Goal: Task Accomplishment & Management: Manage account settings

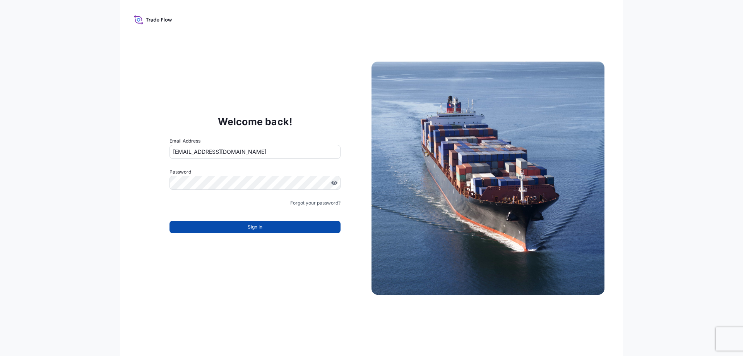
click at [256, 228] on span "Sign In" at bounding box center [255, 227] width 15 height 8
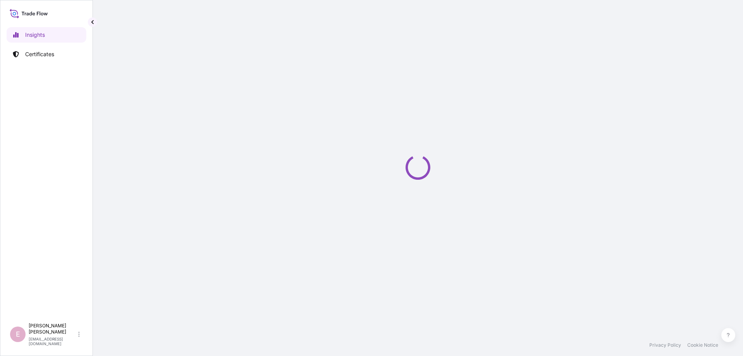
select select "2025"
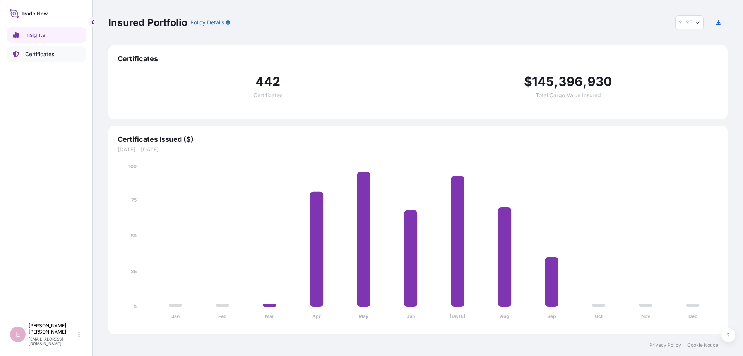
click at [41, 56] on p "Certificates" at bounding box center [39, 54] width 29 height 8
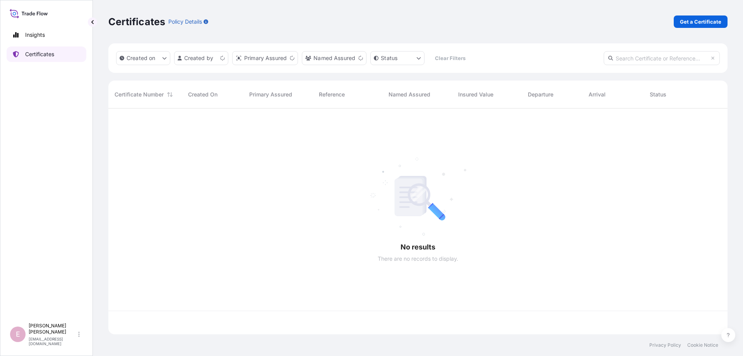
scroll to position [230, 619]
click at [620, 55] on input "text" at bounding box center [662, 58] width 116 height 14
paste input "[PHONE_NUMBER]"
type input "[PHONE_NUMBER]"
click at [610, 60] on icon at bounding box center [610, 58] width 5 height 5
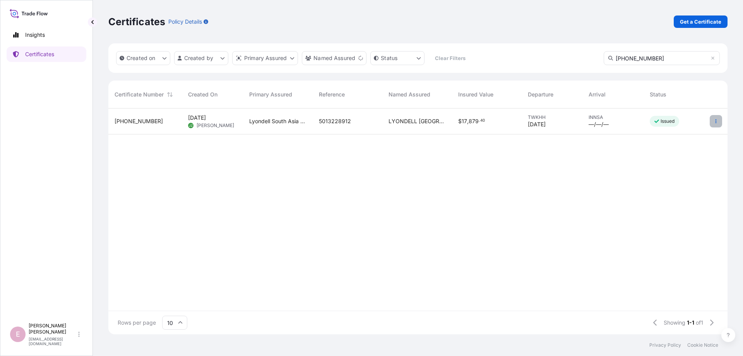
click at [715, 123] on icon "button" at bounding box center [716, 121] width 5 height 5
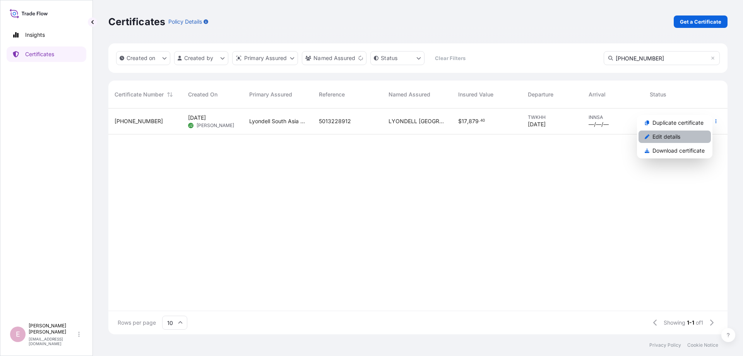
click at [678, 138] on p "Edit details" at bounding box center [667, 137] width 28 height 8
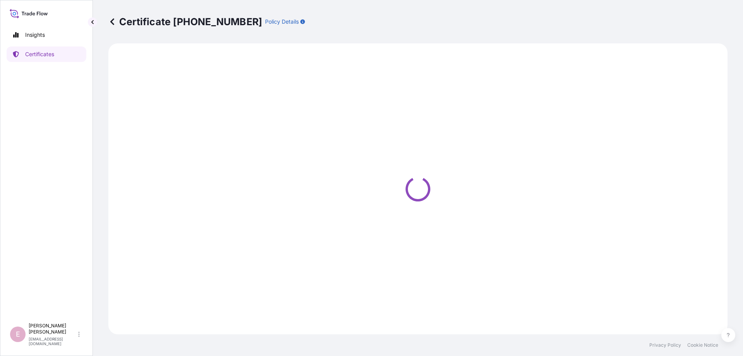
select select "Sea"
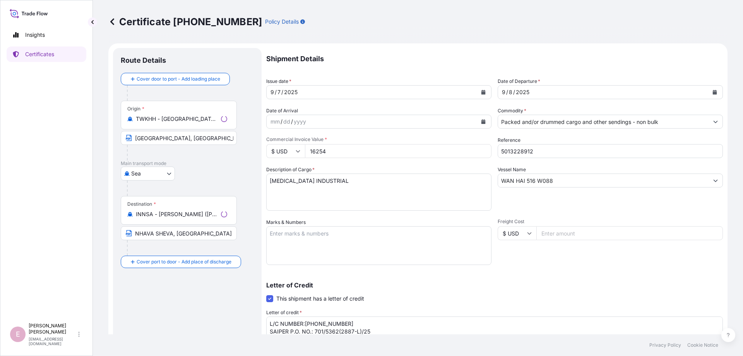
select select "32022"
click at [482, 93] on icon "Calendar" at bounding box center [483, 92] width 4 height 5
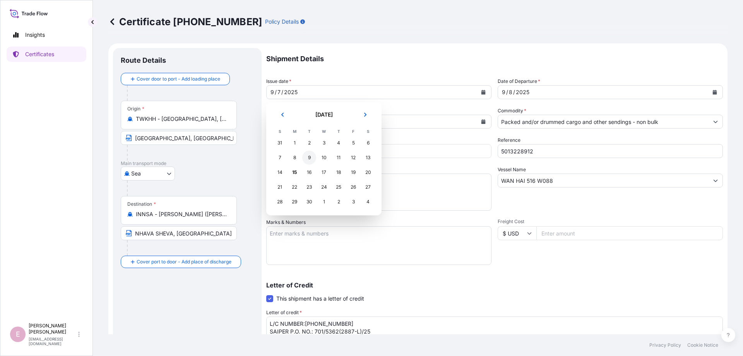
click at [307, 160] on div "9" at bounding box center [309, 158] width 14 height 14
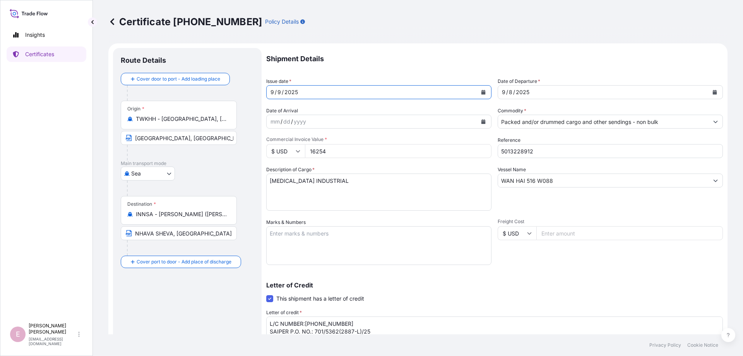
click at [713, 91] on icon "Calendar" at bounding box center [715, 92] width 5 height 5
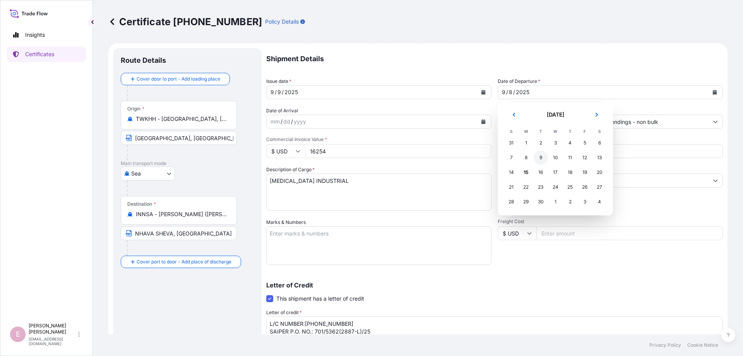
click at [541, 157] on div "9" at bounding box center [541, 158] width 14 height 14
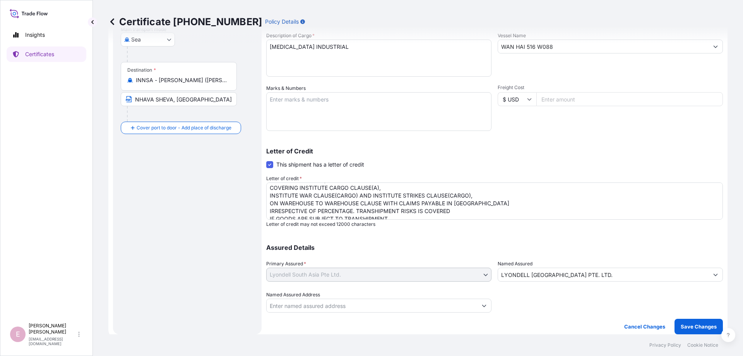
scroll to position [39, 0]
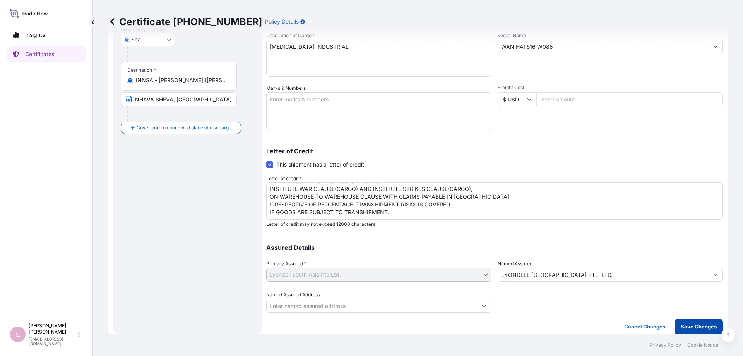
click at [690, 328] on p "Save Changes" at bounding box center [699, 326] width 36 height 8
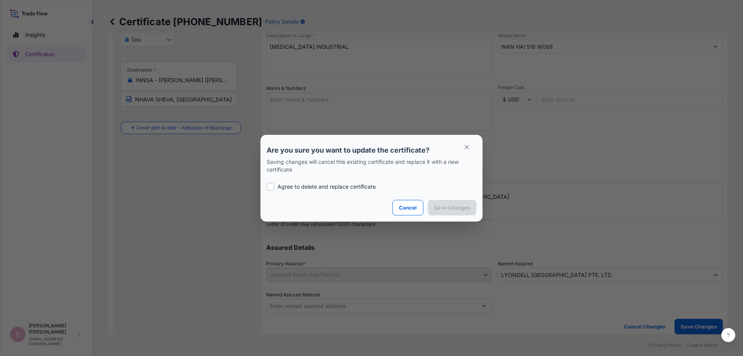
click at [268, 185] on div at bounding box center [271, 187] width 8 height 8
checkbox input "true"
click at [462, 208] on p "Save Changes" at bounding box center [452, 208] width 36 height 8
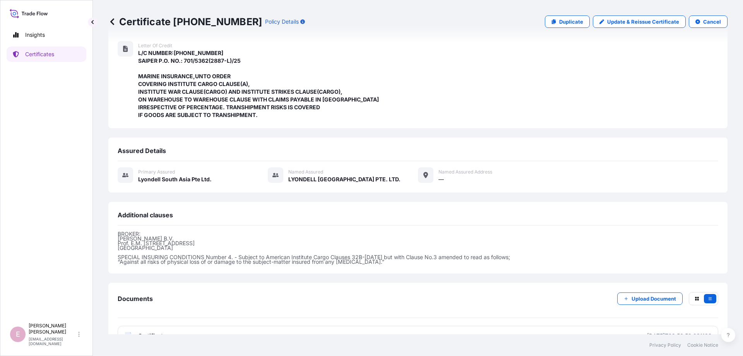
scroll to position [183, 0]
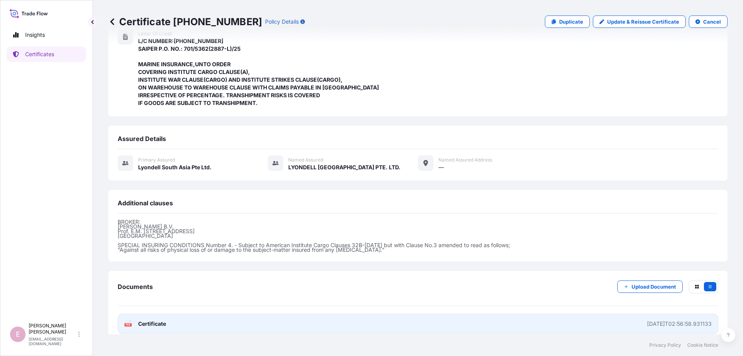
click at [130, 323] on text "PDF" at bounding box center [128, 324] width 5 height 3
